Goal: Information Seeking & Learning: Find specific fact

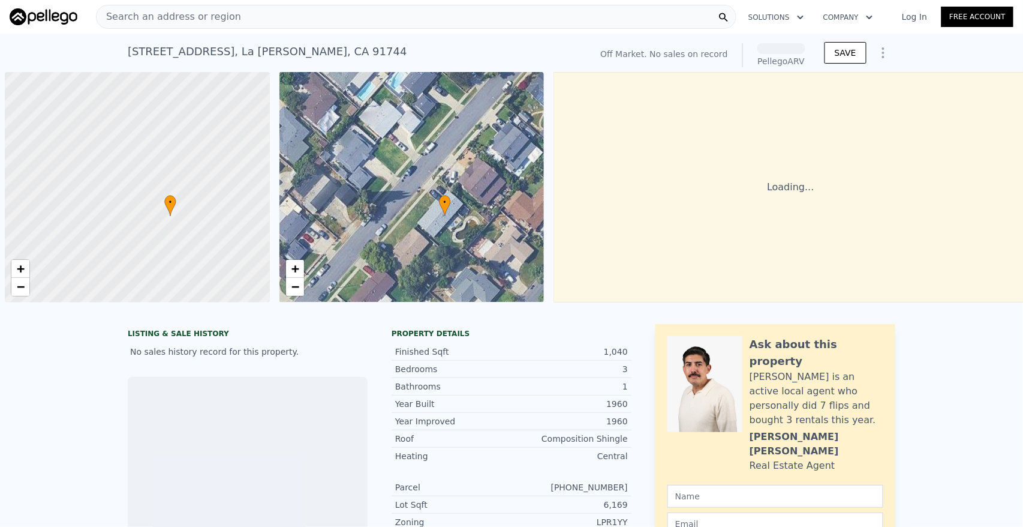
scroll to position [0, 6]
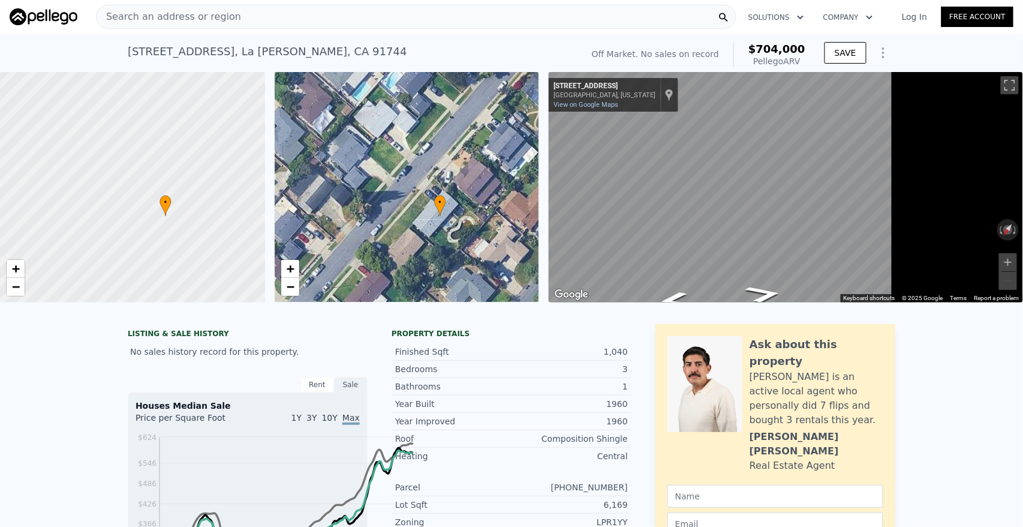
click at [128, 60] on div "[STREET_ADDRESS]" at bounding box center [268, 51] width 280 height 17
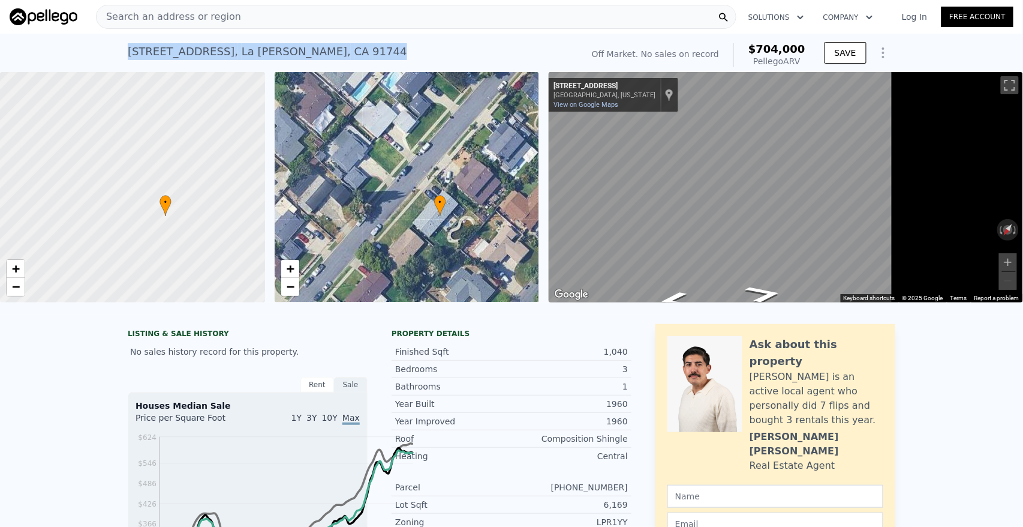
click at [128, 60] on div "[STREET_ADDRESS]" at bounding box center [268, 51] width 280 height 17
click at [891, 22] on link "Log In" at bounding box center [915, 17] width 54 height 12
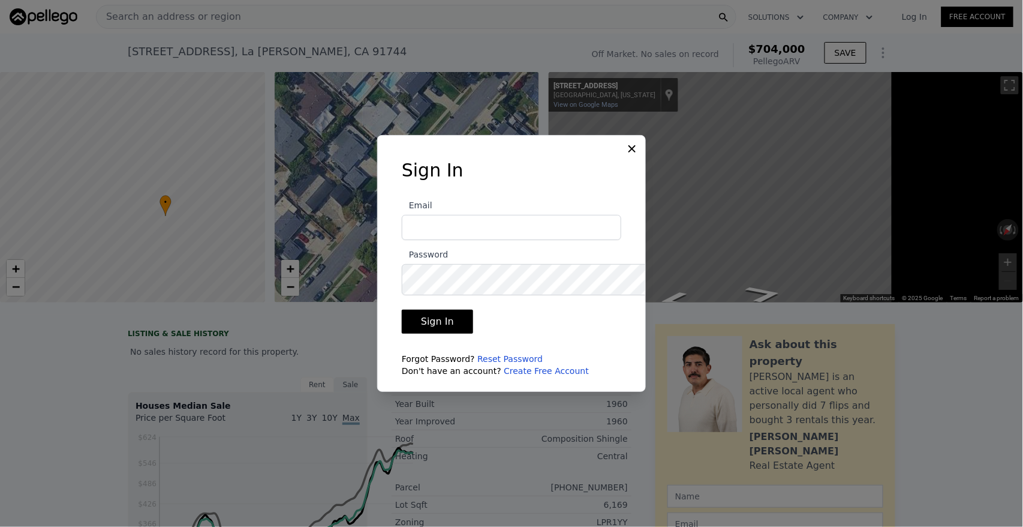
click at [463, 218] on input "Email" at bounding box center [512, 227] width 220 height 25
type input "[EMAIL_ADDRESS][DOMAIN_NAME]"
click at [402, 310] on button "Sign In" at bounding box center [437, 322] width 71 height 24
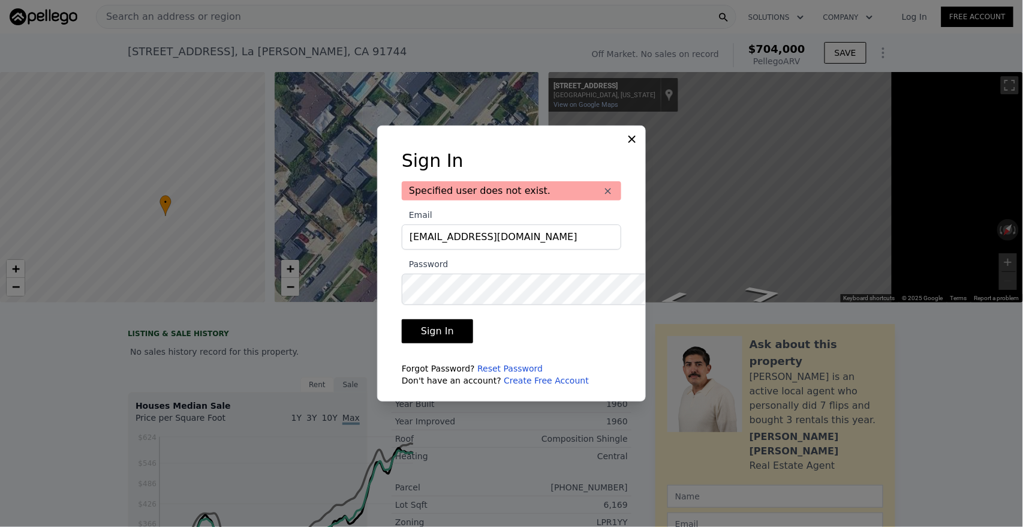
click at [500, 373] on link "Reset Password" at bounding box center [509, 369] width 65 height 10
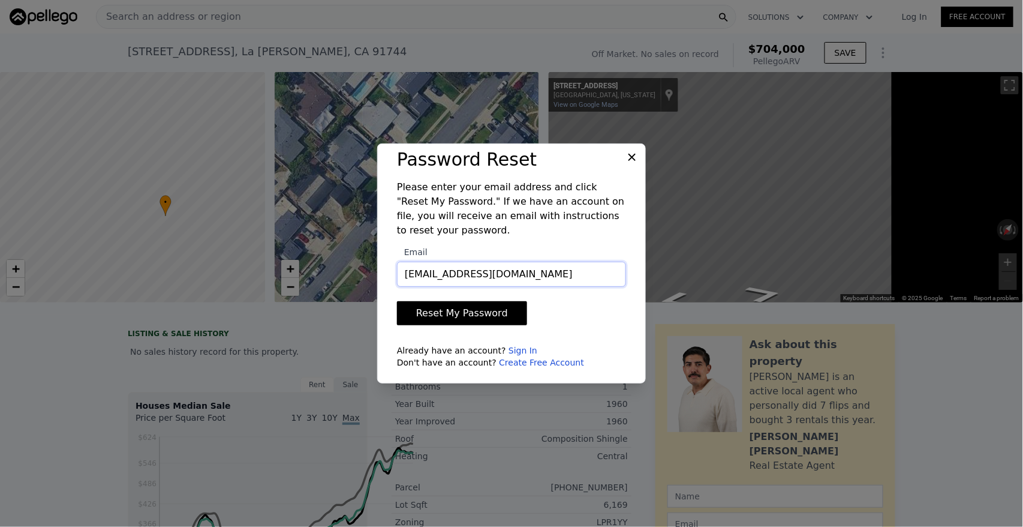
type input "[EMAIL_ADDRESS][DOMAIN_NAME]"
click at [397, 301] on button "Reset My Password" at bounding box center [462, 313] width 130 height 24
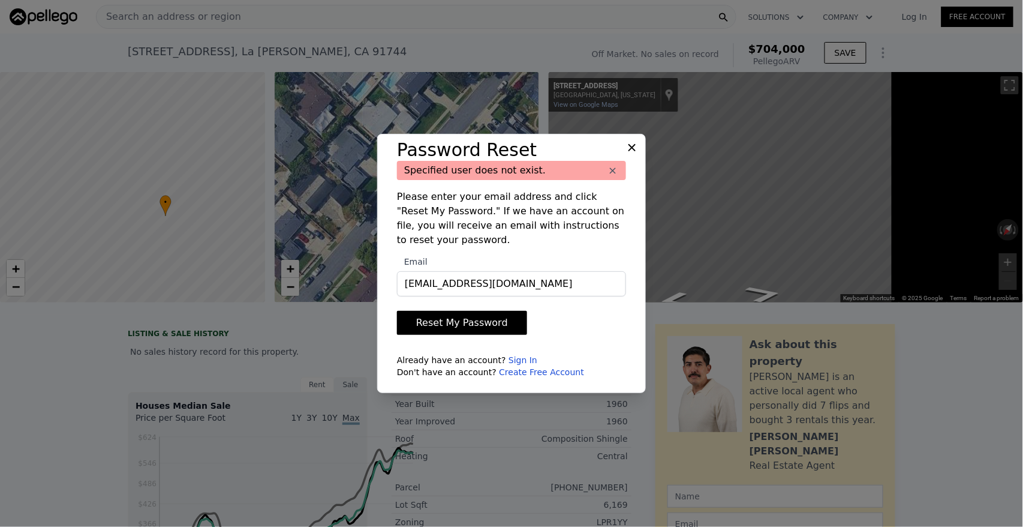
click at [588, 350] on form "Email homermgt@gmail.com Reset My Password Already have an account? Sign In Don…" at bounding box center [511, 312] width 229 height 131
click at [534, 377] on link "Create Free Account" at bounding box center [541, 372] width 85 height 10
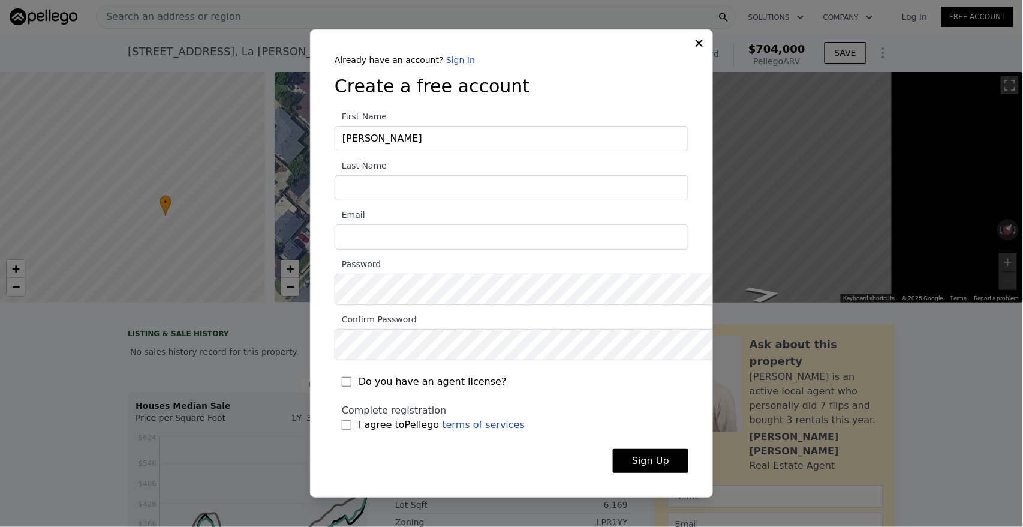
type input "Manuel"
type input "De Leon"
click at [335, 250] on input "Email" at bounding box center [512, 236] width 354 height 25
type input "[EMAIL_ADDRESS][DOMAIN_NAME]"
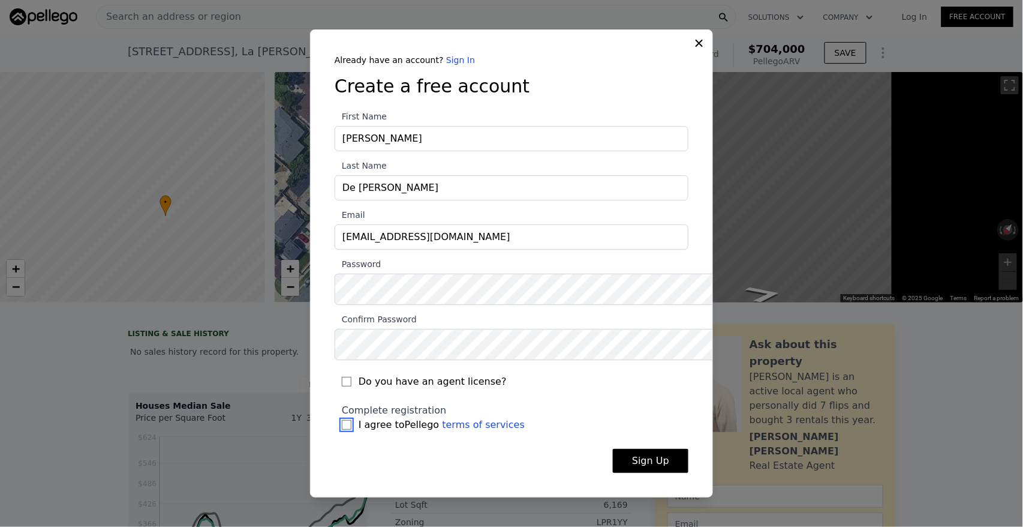
click at [342, 429] on input "I agree to Pellego terms of services" at bounding box center [347, 425] width 10 height 10
checkbox input "true"
click at [678, 473] on button "Sign Up" at bounding box center [651, 461] width 76 height 24
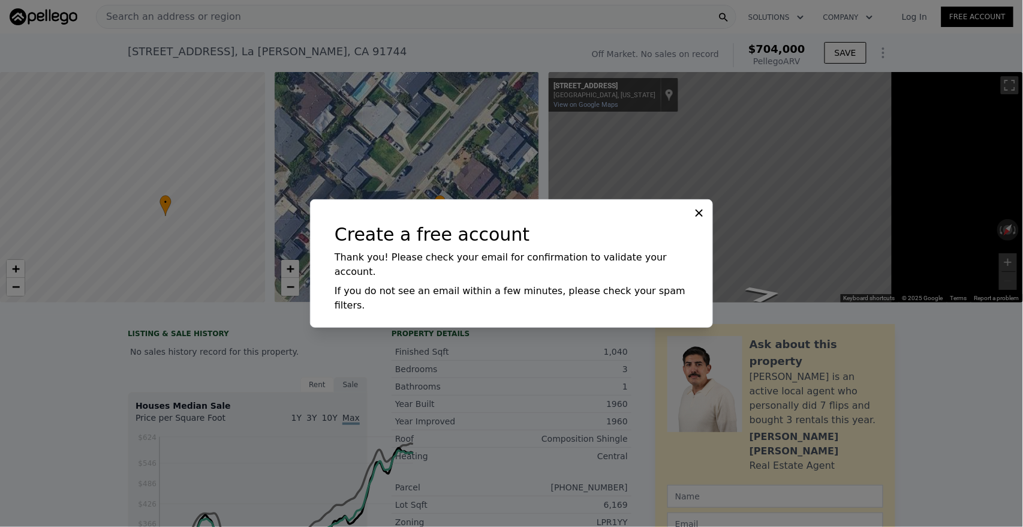
click at [705, 219] on icon at bounding box center [699, 213] width 12 height 12
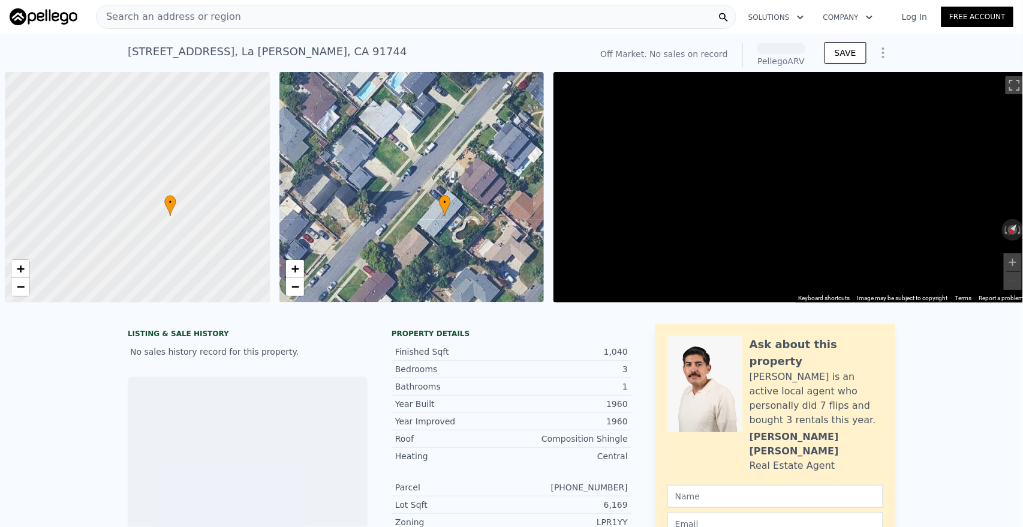
scroll to position [0, 6]
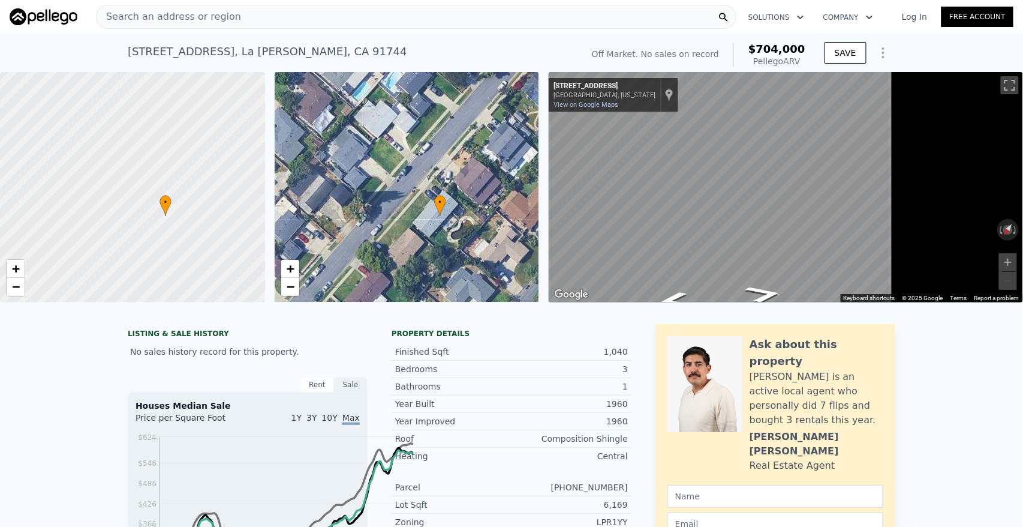
click at [128, 60] on div "[STREET_ADDRESS]" at bounding box center [268, 51] width 280 height 17
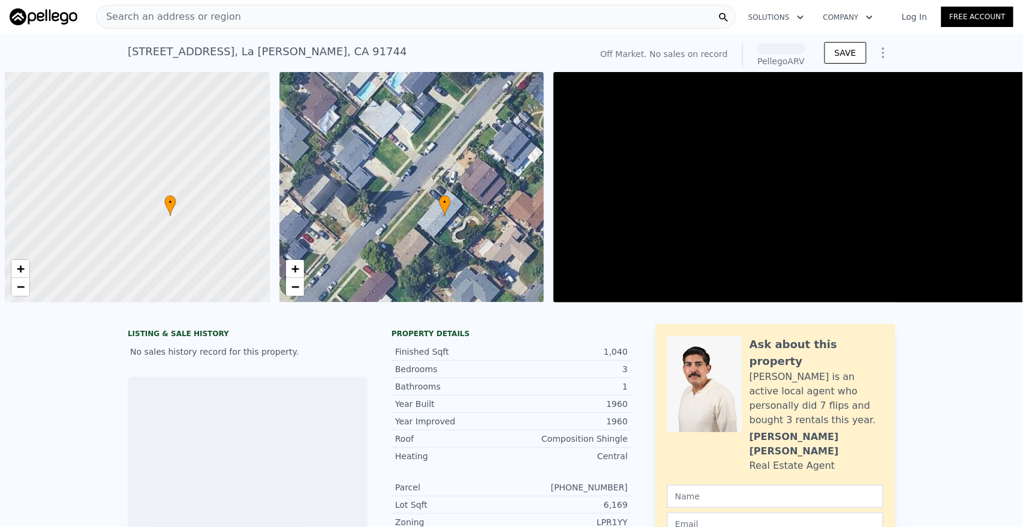
scroll to position [0, 6]
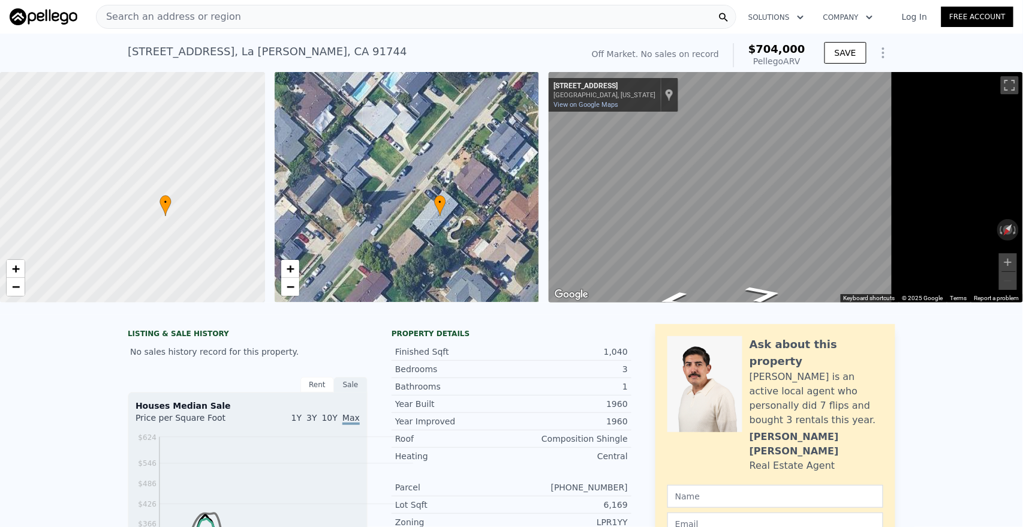
click at [128, 60] on div "[STREET_ADDRESS]" at bounding box center [268, 51] width 280 height 17
click at [318, 24] on div "Search an address or region" at bounding box center [416, 17] width 641 height 24
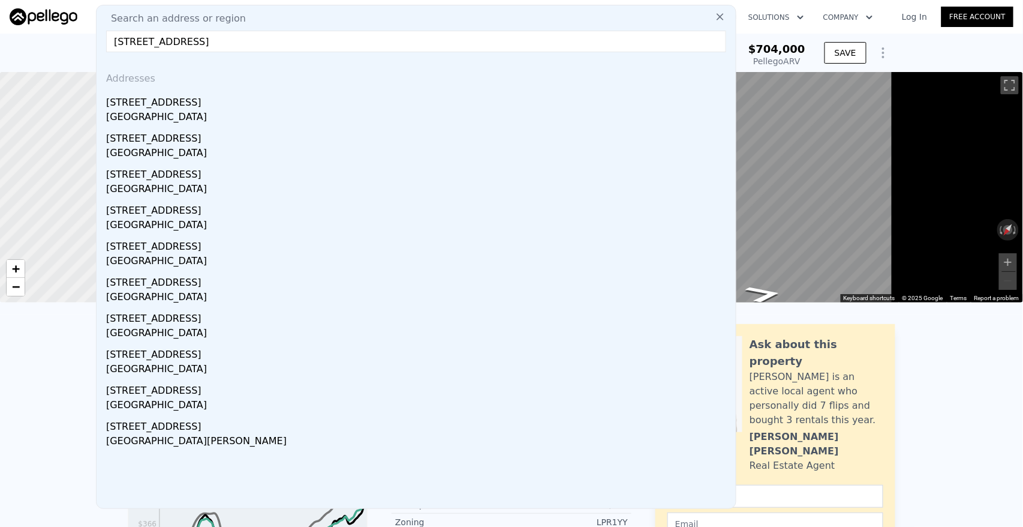
click at [371, 51] on input "[STREET_ADDRESS]" at bounding box center [416, 42] width 620 height 22
click at [371, 52] on input "[STREET_ADDRESS]" at bounding box center [416, 42] width 620 height 22
type input "[STREET_ADDRESS]"
click at [385, 91] on div "Addresses" at bounding box center [416, 76] width 630 height 29
click at [376, 52] on input "[STREET_ADDRESS]" at bounding box center [416, 42] width 620 height 22
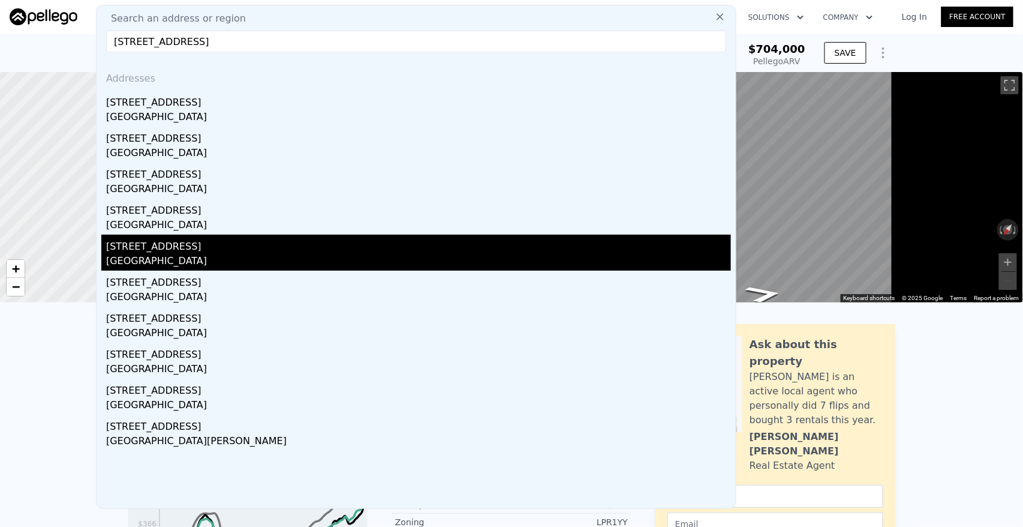
scroll to position [0, 0]
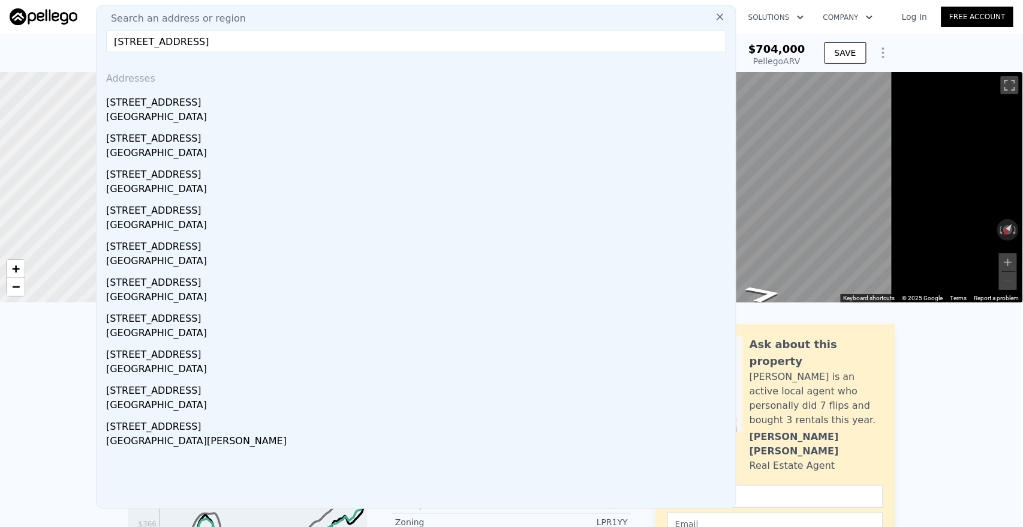
click at [717, 19] on icon at bounding box center [720, 16] width 7 height 7
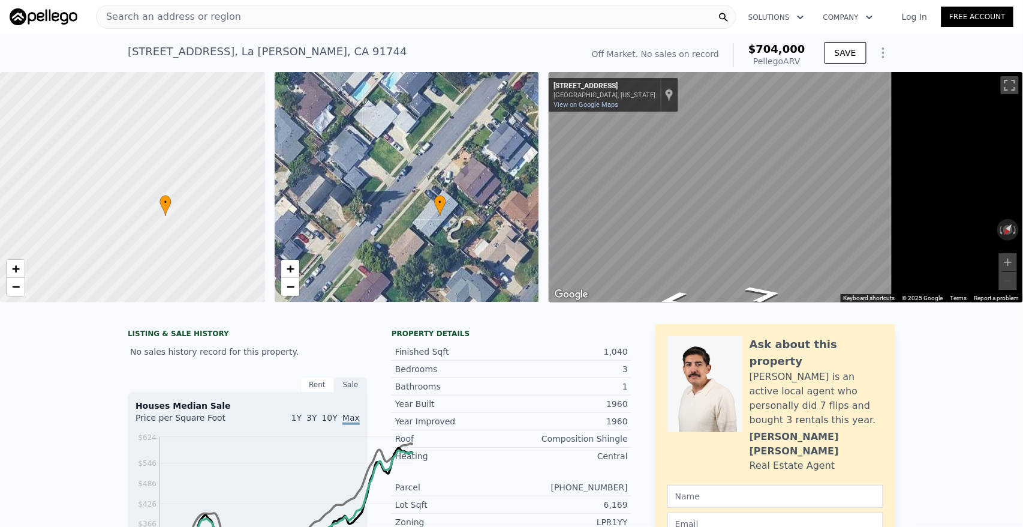
click at [900, 23] on link "Log In" at bounding box center [915, 17] width 54 height 12
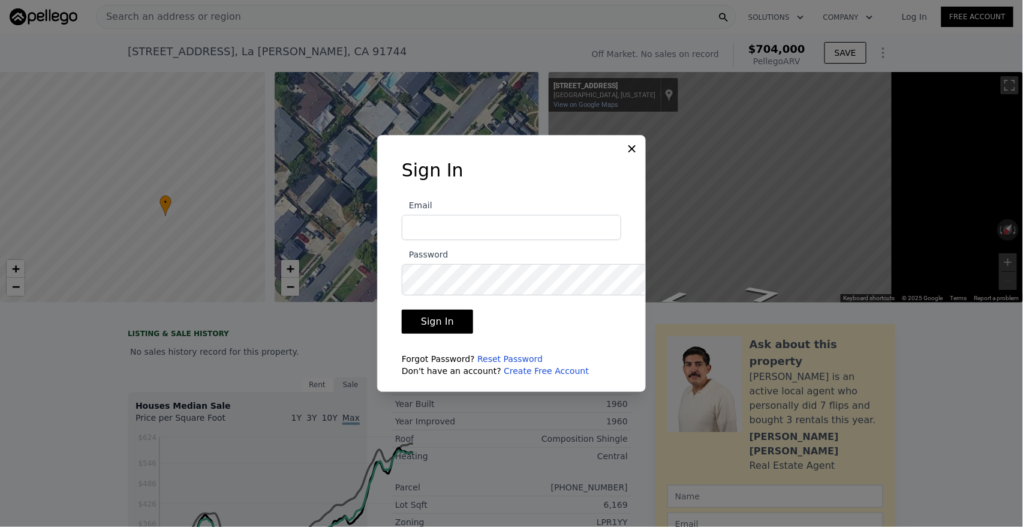
click at [485, 224] on input "Email" at bounding box center [512, 227] width 220 height 25
type input "[EMAIL_ADDRESS][DOMAIN_NAME]"
click at [422, 332] on button "Sign In" at bounding box center [437, 322] width 71 height 24
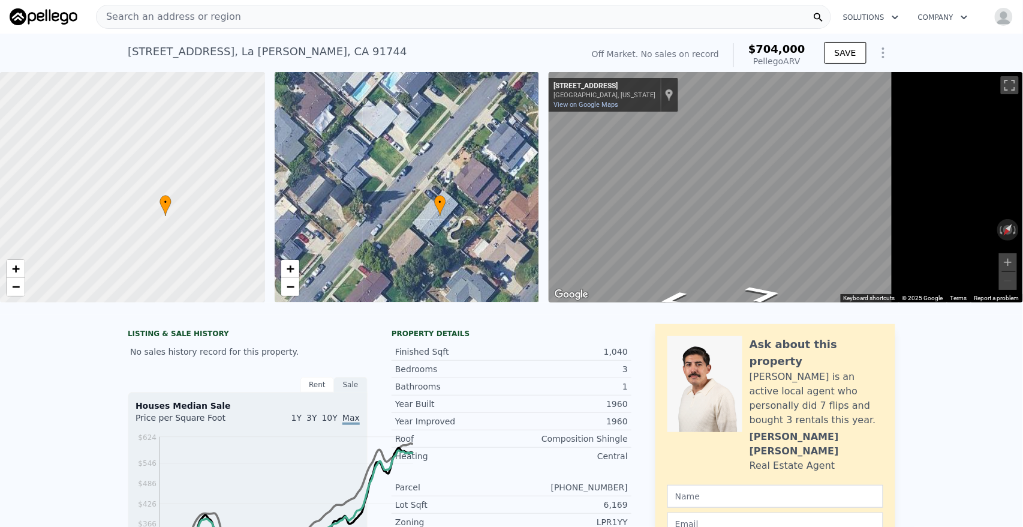
click at [1004, 20] on img "button" at bounding box center [1004, 16] width 19 height 19
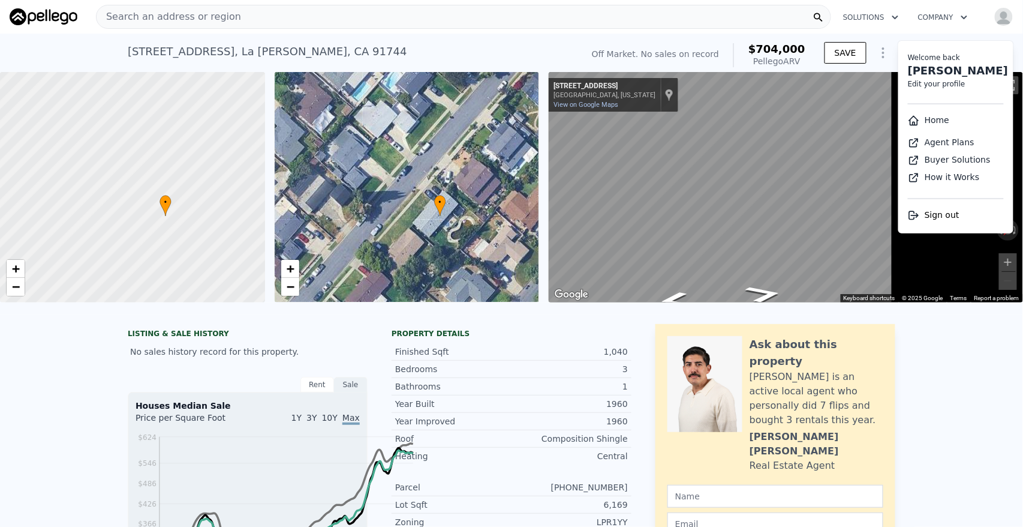
click at [311, 71] on div "[STREET_ADDRESS] No sales on record (~ARV $704k )" at bounding box center [353, 55] width 450 height 34
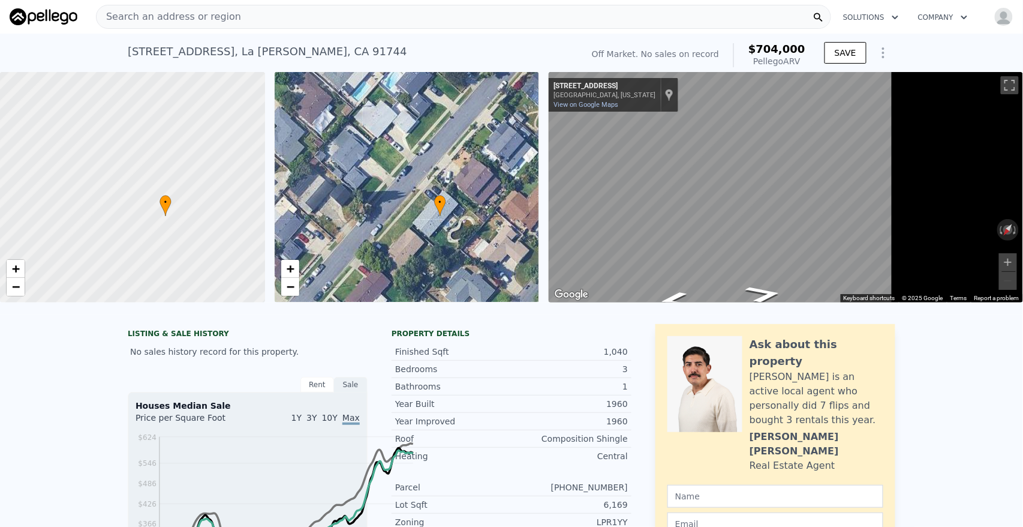
click at [298, 68] on div "[STREET_ADDRESS] No sales on record (~ARV $704k )" at bounding box center [353, 55] width 450 height 34
click at [163, 60] on div "[STREET_ADDRESS]" at bounding box center [268, 51] width 280 height 17
click at [559, 21] on div "Search an address or region" at bounding box center [463, 17] width 735 height 24
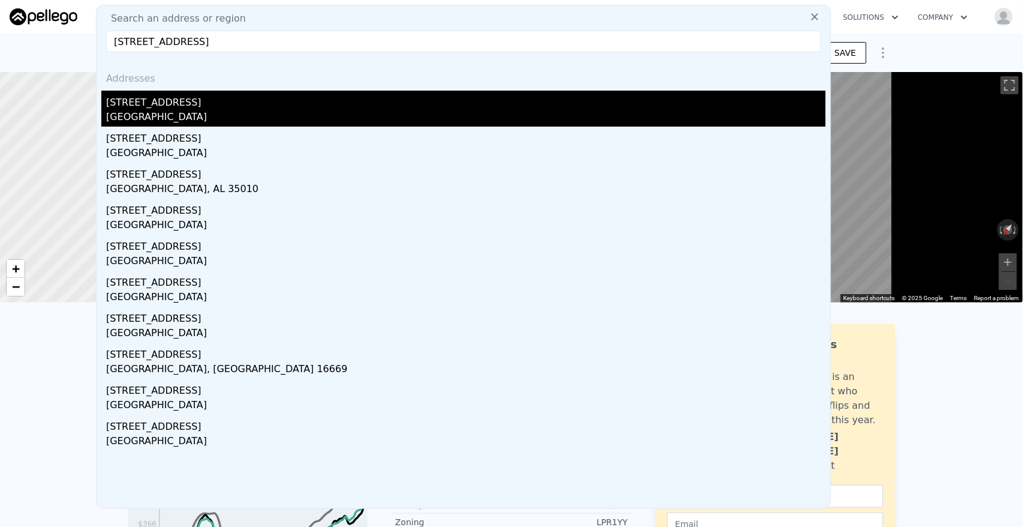
type input "[STREET_ADDRESS]"
click at [199, 127] on div "[GEOGRAPHIC_DATA]" at bounding box center [466, 118] width 720 height 17
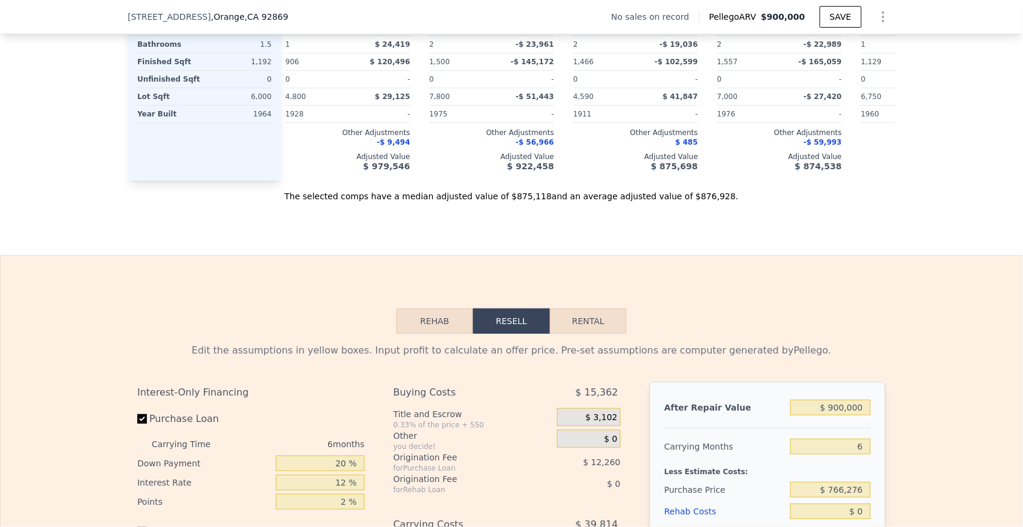
scroll to position [0, 12]
